Goal: Complete application form

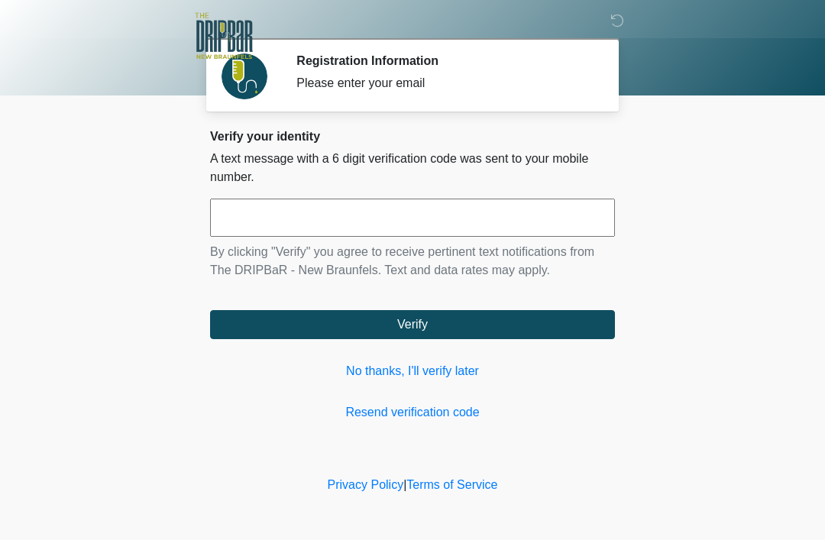
click at [431, 364] on link "No thanks, I'll verify later" at bounding box center [412, 371] width 405 height 18
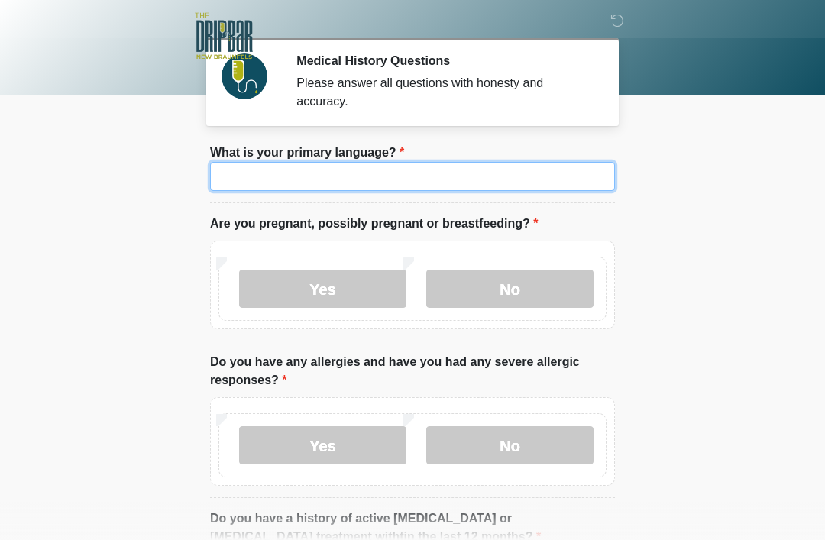
click at [509, 184] on input "What is your primary language?" at bounding box center [412, 176] width 405 height 29
type input "*******"
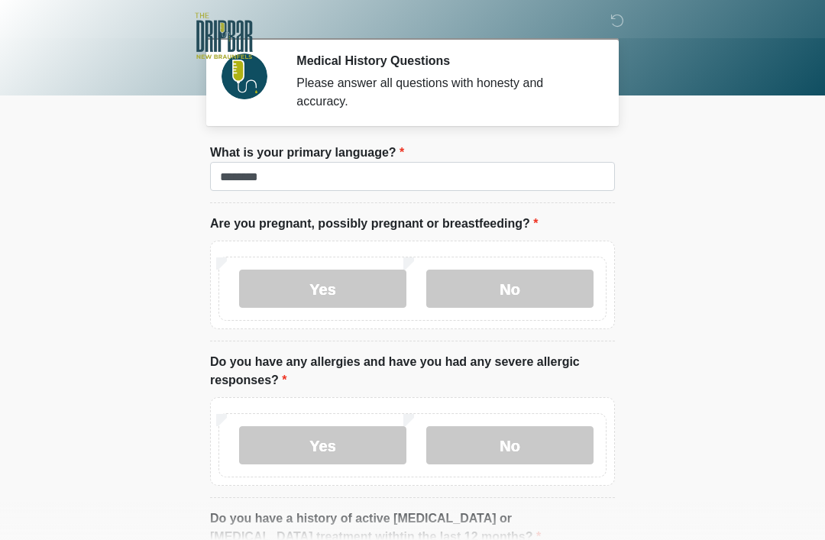
click at [535, 281] on label "No" at bounding box center [509, 289] width 167 height 38
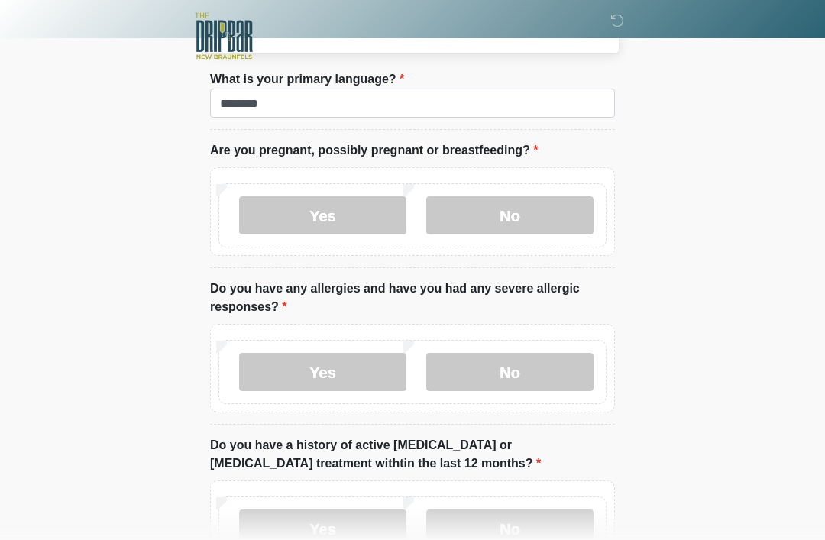
scroll to position [75, 0]
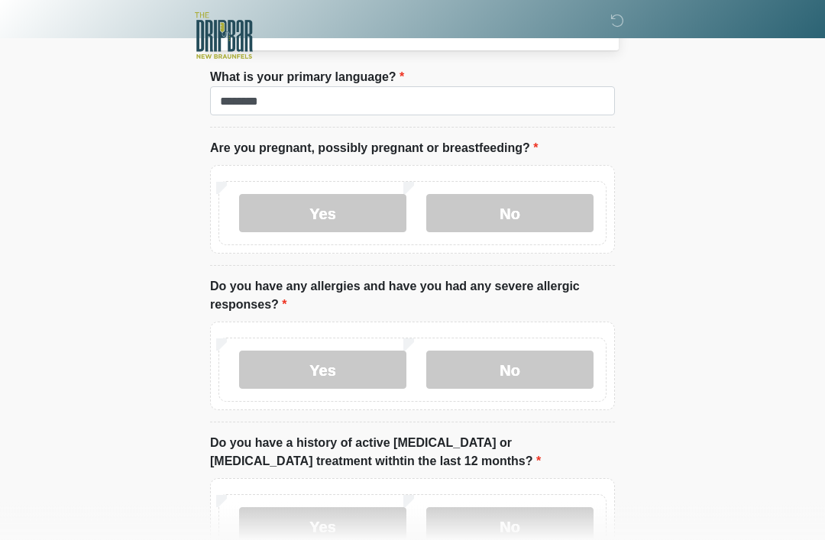
click at [551, 332] on div "Yes No" at bounding box center [412, 366] width 405 height 89
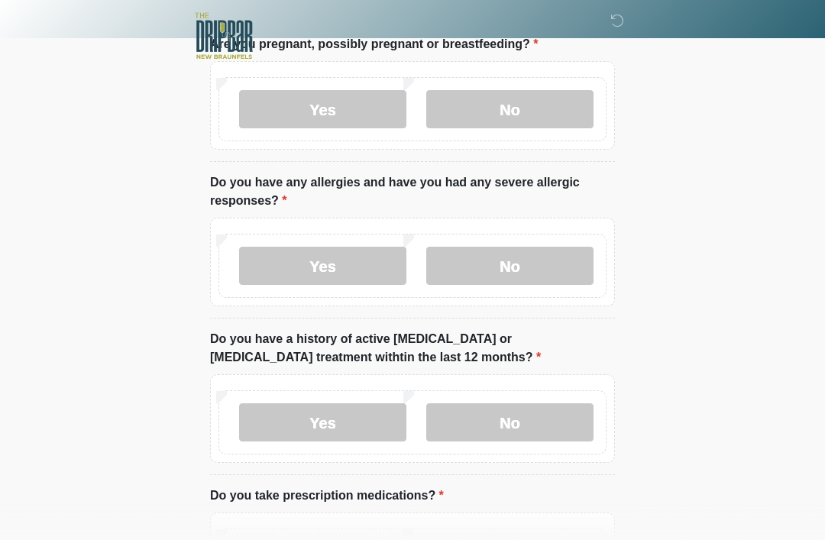
click at [554, 260] on label "No" at bounding box center [509, 266] width 167 height 38
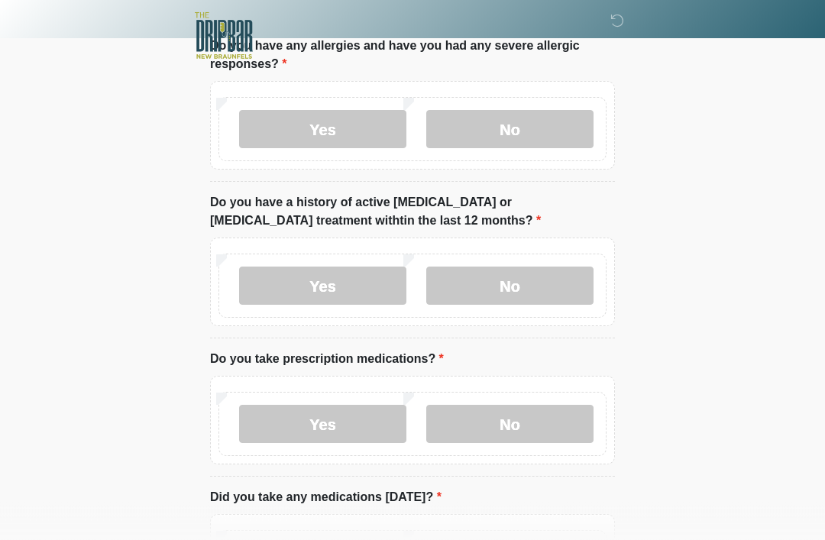
scroll to position [318, 0]
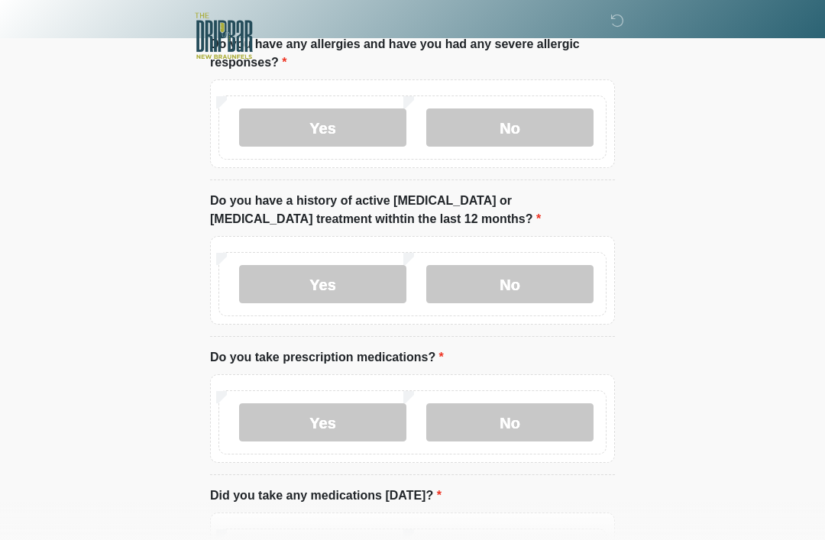
click at [540, 276] on label "No" at bounding box center [509, 284] width 167 height 38
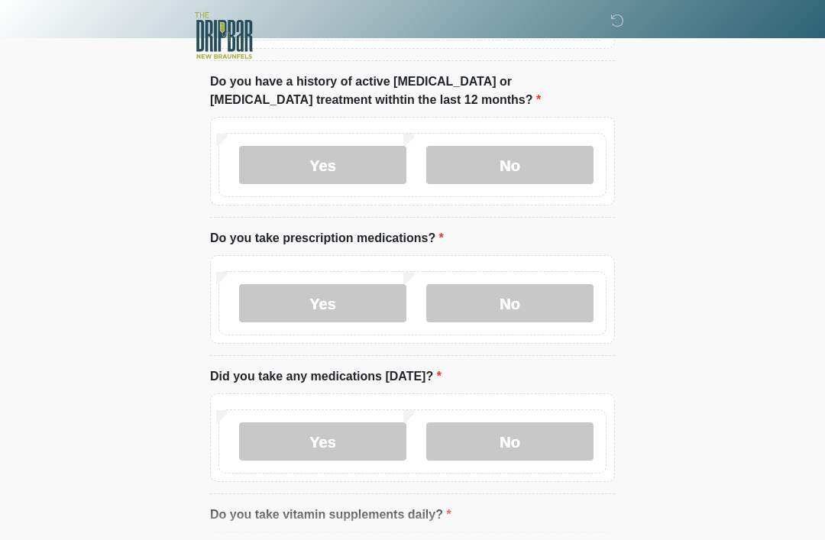
scroll to position [446, 0]
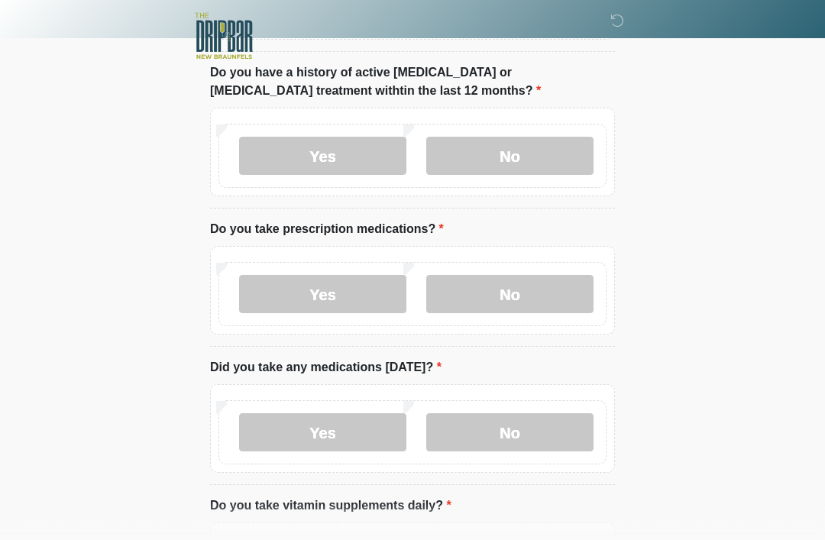
click at [561, 291] on label "No" at bounding box center [509, 294] width 167 height 38
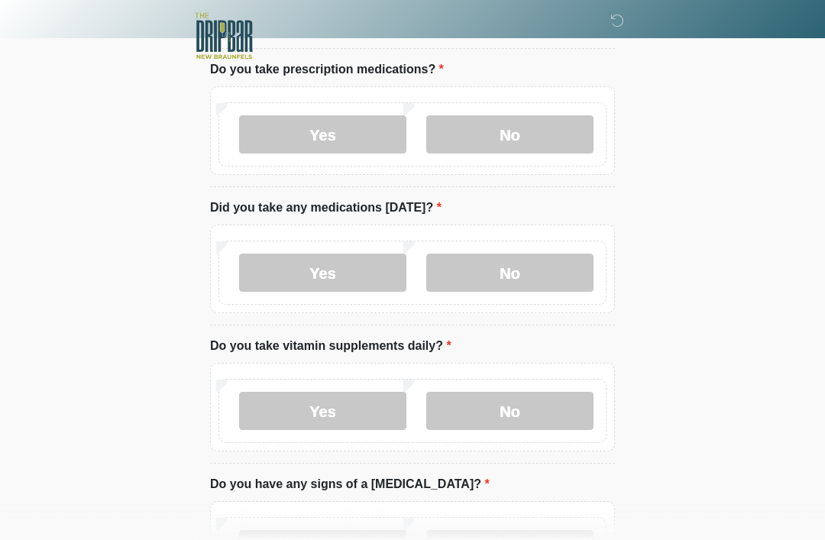
click at [557, 254] on label "No" at bounding box center [509, 273] width 167 height 38
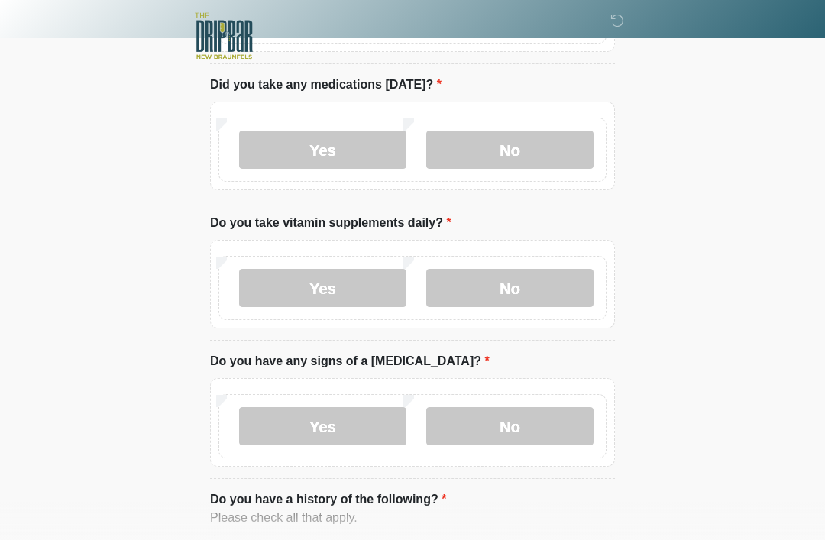
click at [545, 290] on label "No" at bounding box center [509, 288] width 167 height 38
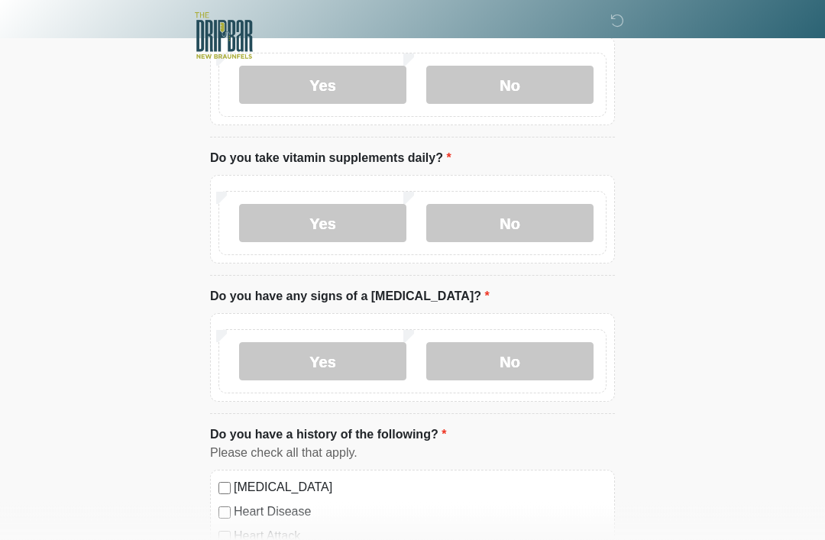
scroll to position [794, 0]
click at [375, 225] on label "Yes" at bounding box center [322, 223] width 167 height 38
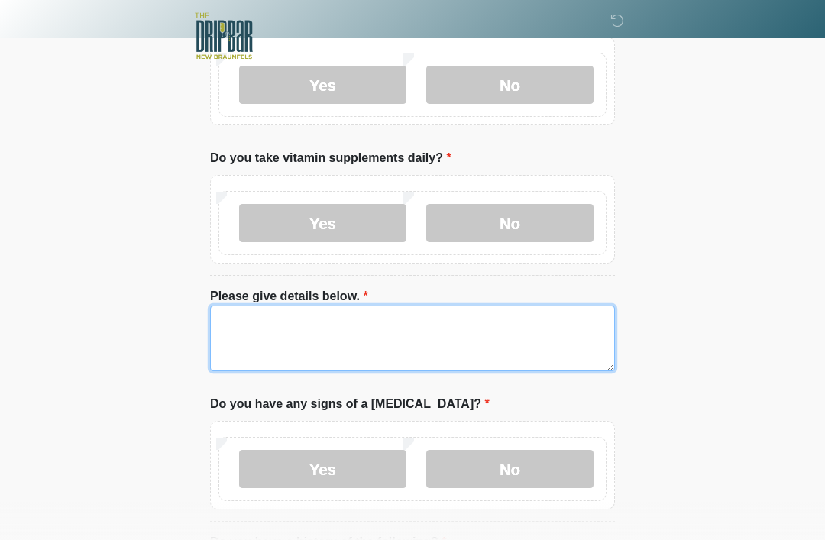
click at [401, 306] on textarea "Please give details below." at bounding box center [412, 339] width 405 height 66
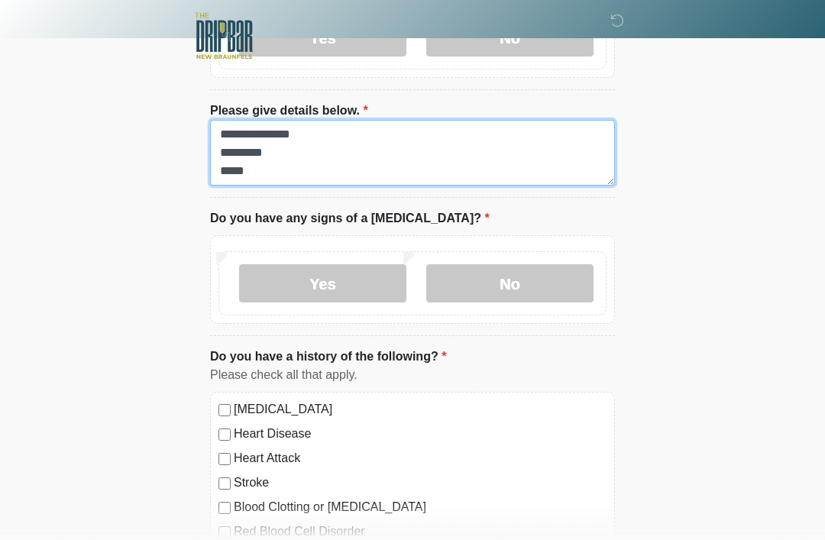
type textarea "**********"
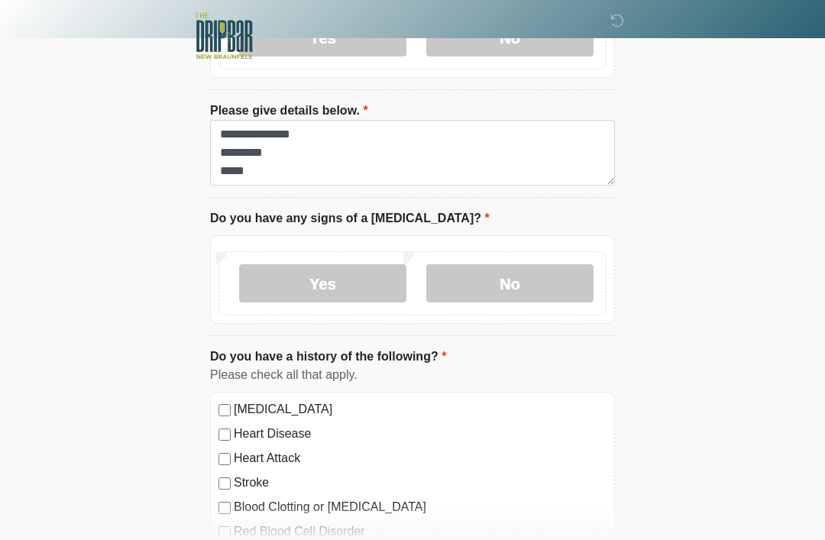
click at [538, 274] on label "No" at bounding box center [509, 283] width 167 height 38
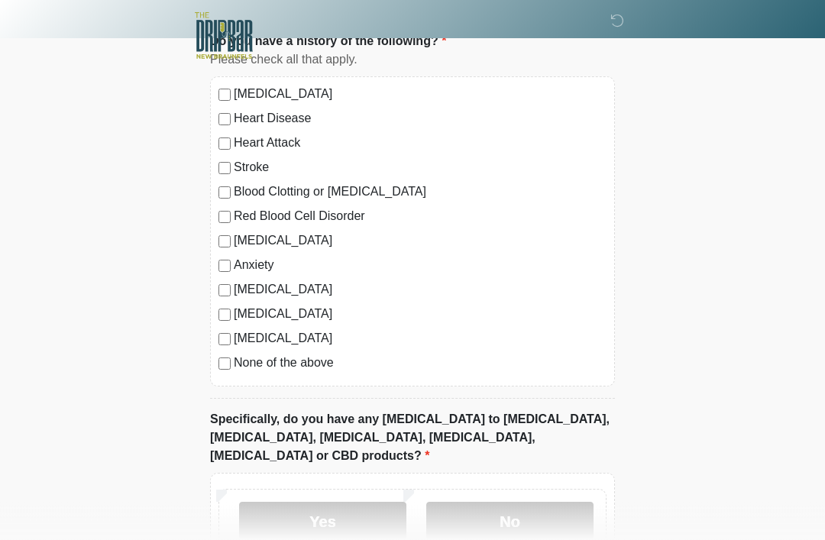
scroll to position [1338, 0]
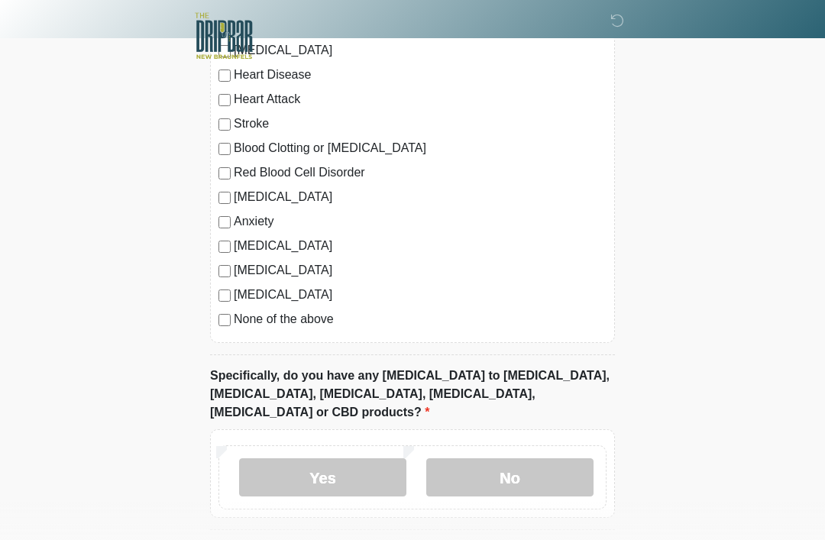
click at [565, 458] on label "No" at bounding box center [509, 477] width 167 height 38
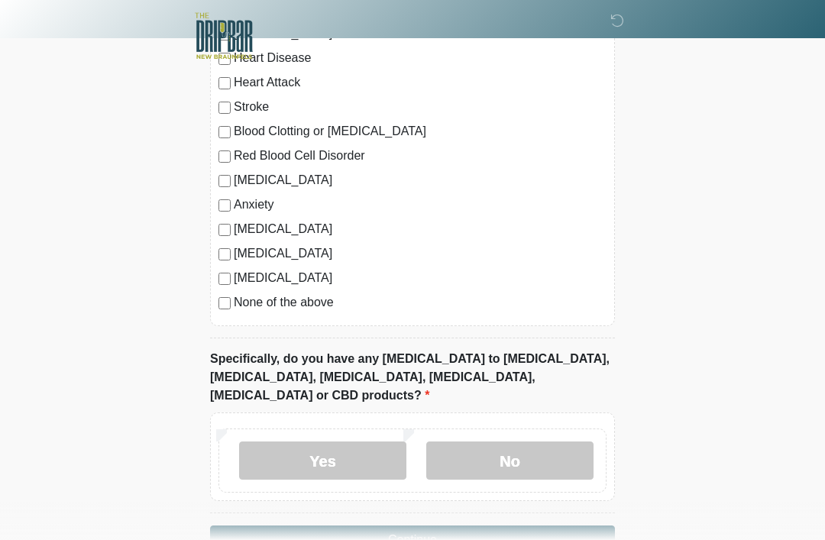
scroll to position [1357, 0]
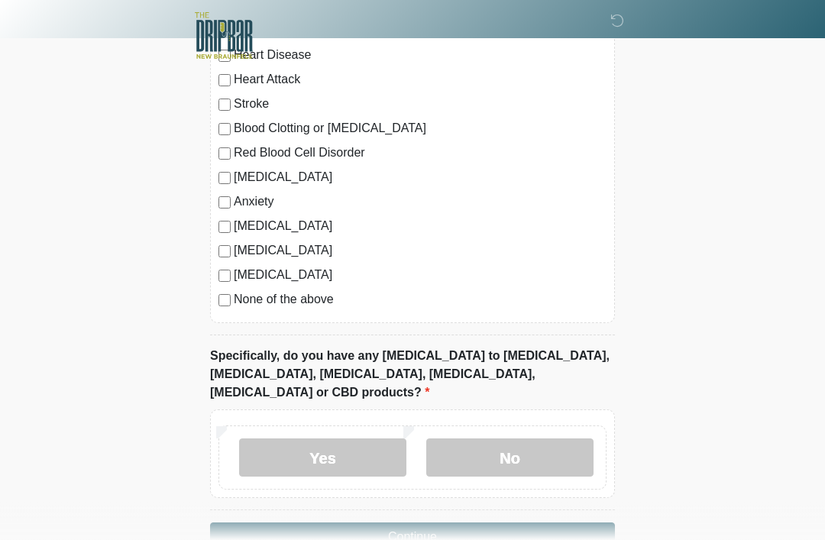
click at [564, 523] on button "Continue" at bounding box center [412, 537] width 405 height 29
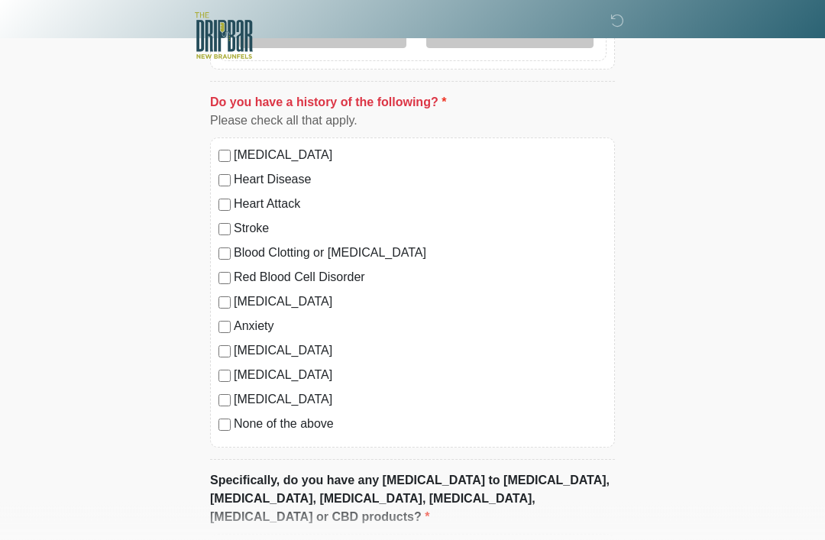
scroll to position [1227, 0]
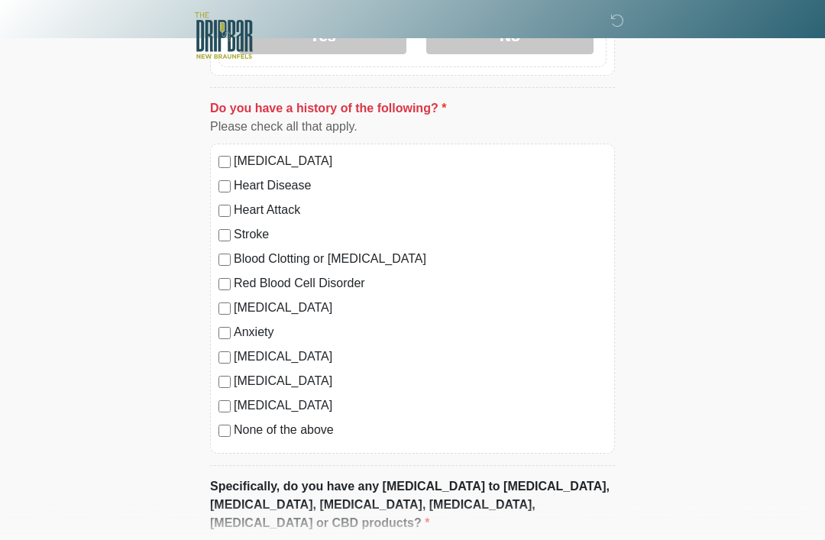
click at [238, 423] on label "None of the above" at bounding box center [420, 431] width 373 height 18
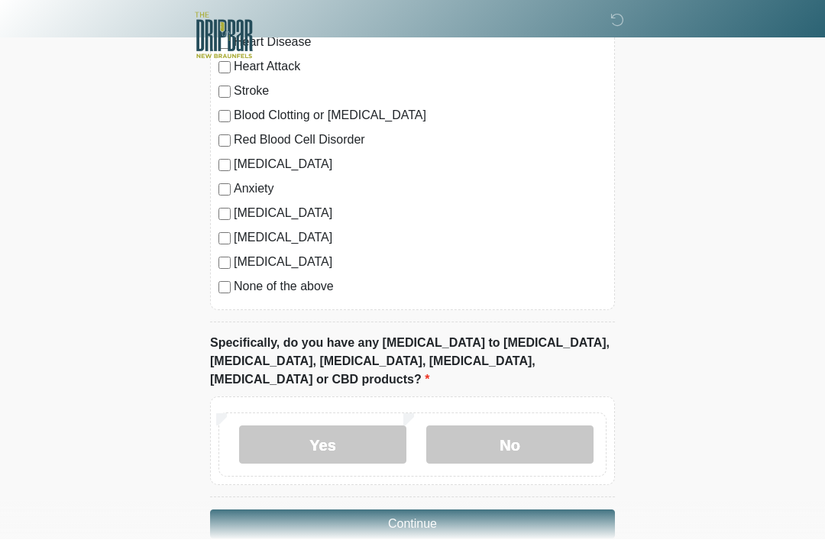
click at [465, 510] on button "Continue" at bounding box center [412, 524] width 405 height 29
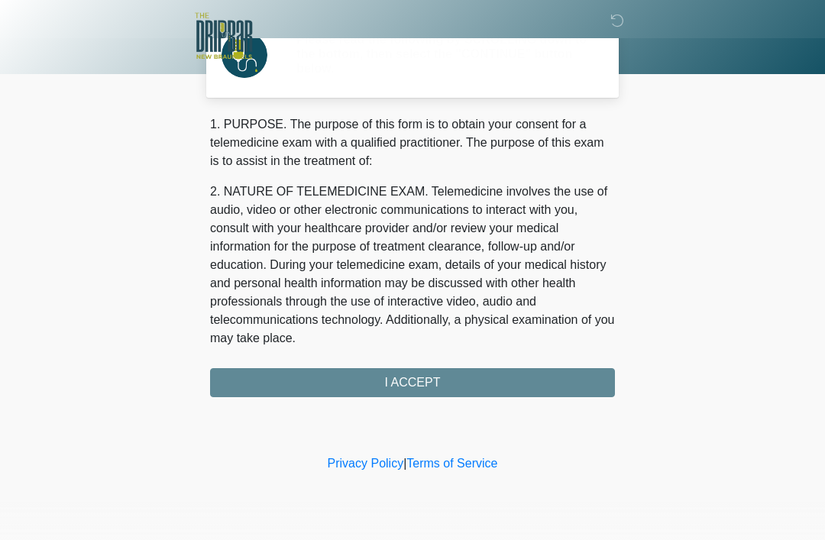
scroll to position [0, 0]
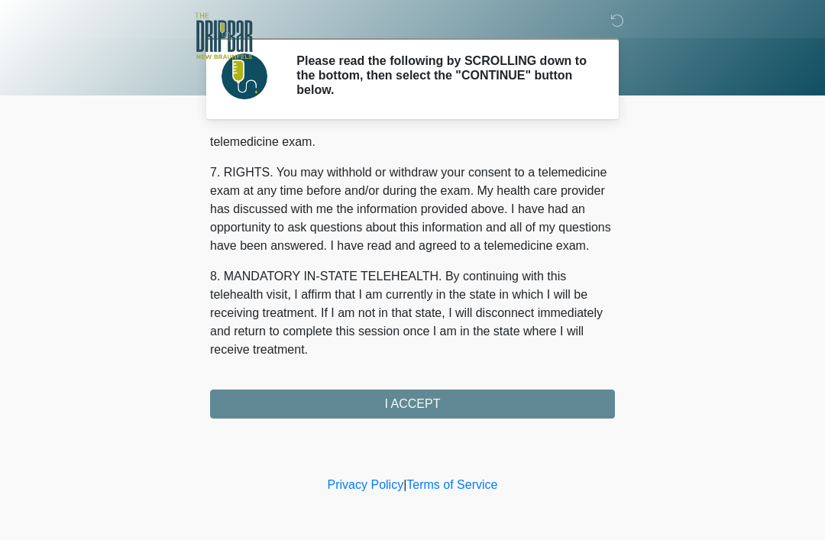
click at [545, 394] on div "1. PURPOSE. The purpose of this form is to obtain your consent for a telemedici…" at bounding box center [412, 278] width 405 height 282
click at [549, 397] on button "I ACCEPT" at bounding box center [412, 404] width 405 height 29
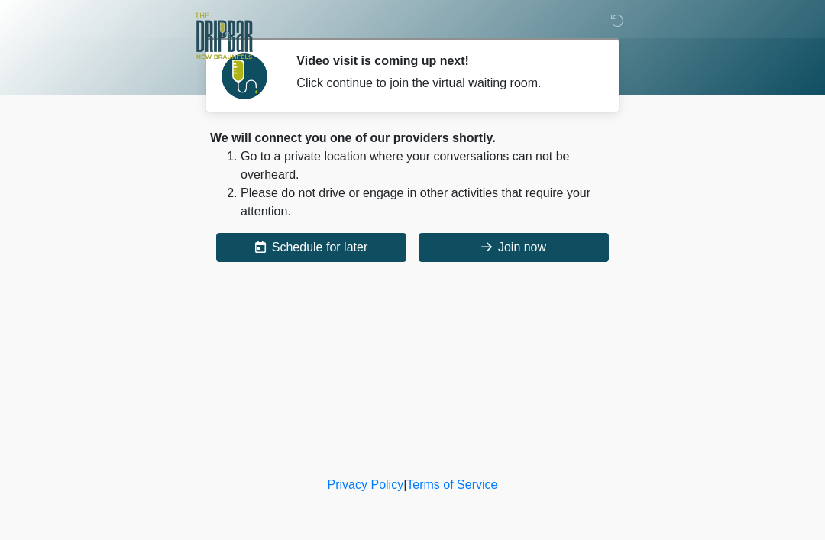
click at [542, 251] on button "Join now" at bounding box center [514, 247] width 190 height 29
